Goal: Check status: Check status

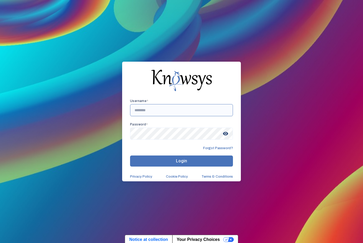
click at [157, 116] on input "text" at bounding box center [181, 110] width 103 height 12
type input "**********"
click at [187, 167] on button "Login" at bounding box center [181, 160] width 103 height 11
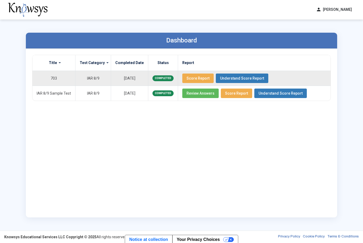
click at [192, 77] on span "Score Report" at bounding box center [197, 78] width 23 height 4
